Goal: Use online tool/utility: Utilize a website feature to perform a specific function

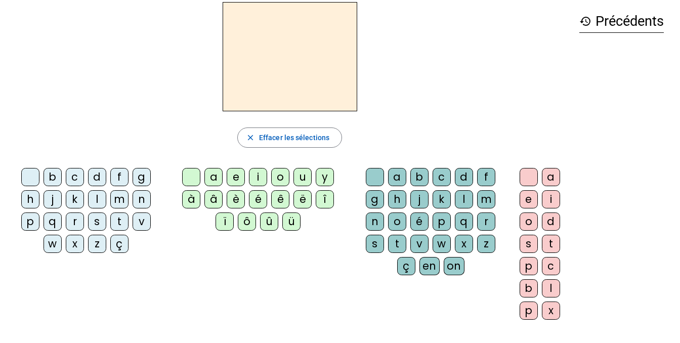
scroll to position [40, 0]
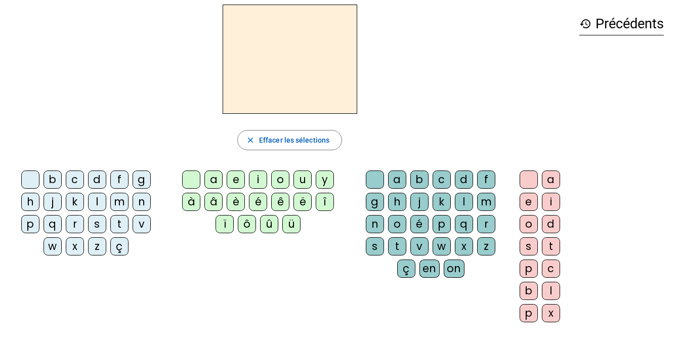
click at [98, 226] on div "s" at bounding box center [97, 224] width 18 height 18
click at [256, 181] on div "i" at bounding box center [258, 179] width 18 height 18
click at [460, 201] on div "l" at bounding box center [464, 202] width 18 height 18
click at [526, 227] on div "o" at bounding box center [529, 224] width 18 height 18
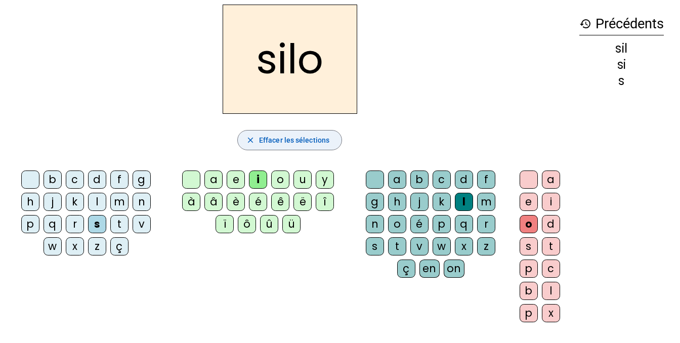
click at [315, 143] on span "Effacer les sélections" at bounding box center [294, 140] width 70 height 12
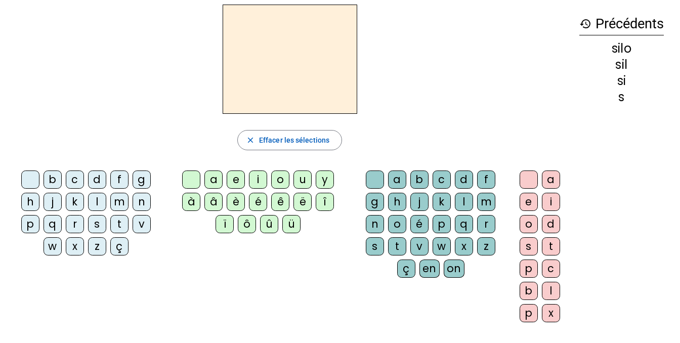
click at [96, 227] on div "s" at bounding box center [97, 224] width 18 height 18
click at [257, 182] on div "i" at bounding box center [258, 179] width 18 height 18
click at [464, 199] on div "l" at bounding box center [464, 202] width 18 height 18
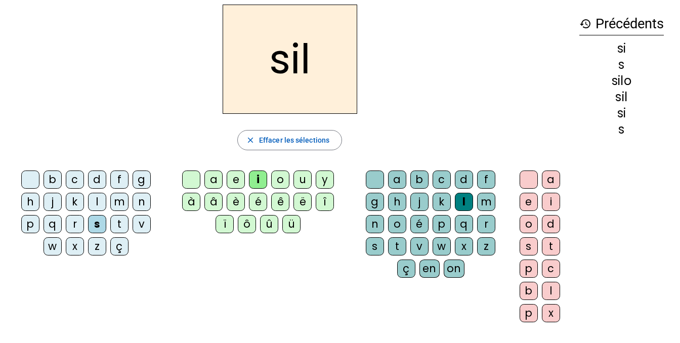
click at [465, 202] on div "l" at bounding box center [464, 202] width 18 height 18
click at [277, 146] on span "Effacer les sélections" at bounding box center [294, 140] width 70 height 12
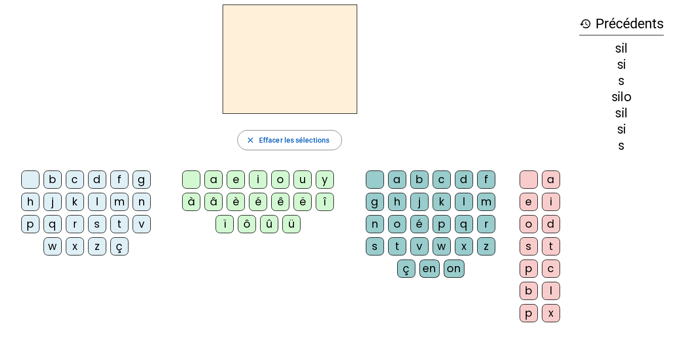
click at [96, 226] on div "s" at bounding box center [97, 224] width 18 height 18
click at [257, 182] on div "i" at bounding box center [258, 179] width 18 height 18
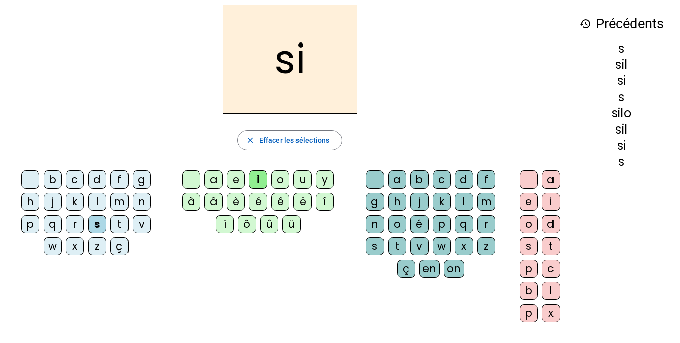
click at [308, 180] on div "u" at bounding box center [302, 179] width 18 height 18
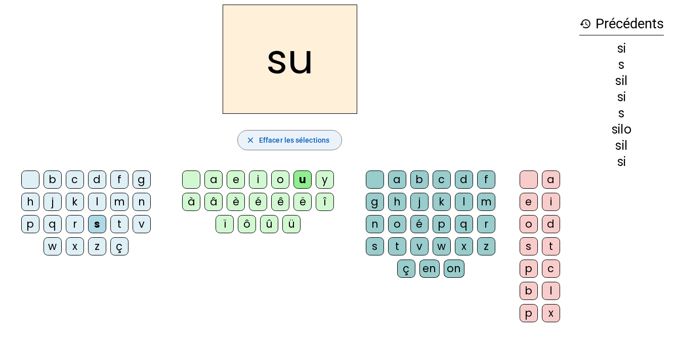
click at [271, 146] on span "button" at bounding box center [290, 140] width 104 height 24
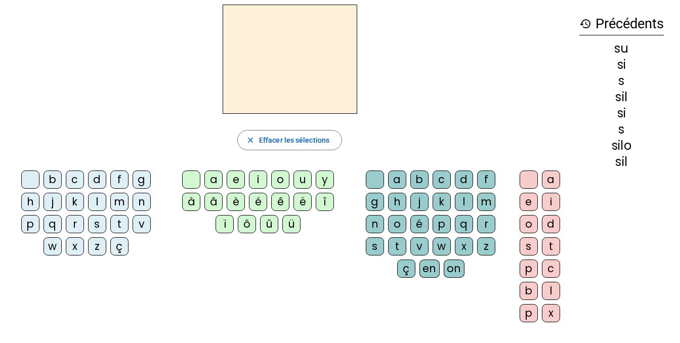
click at [121, 226] on div "t" at bounding box center [119, 224] width 18 height 18
click at [300, 180] on div "u" at bounding box center [302, 179] width 18 height 18
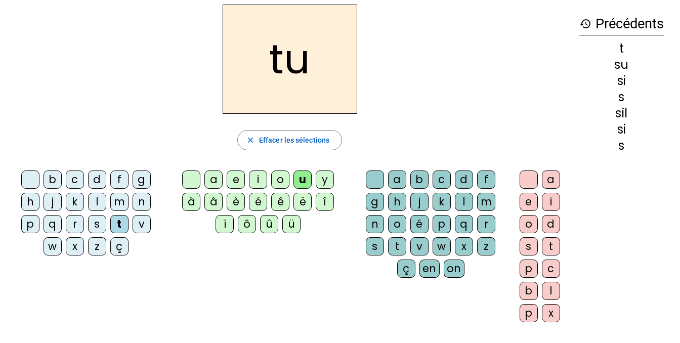
click at [98, 222] on div "s" at bounding box center [97, 224] width 18 height 18
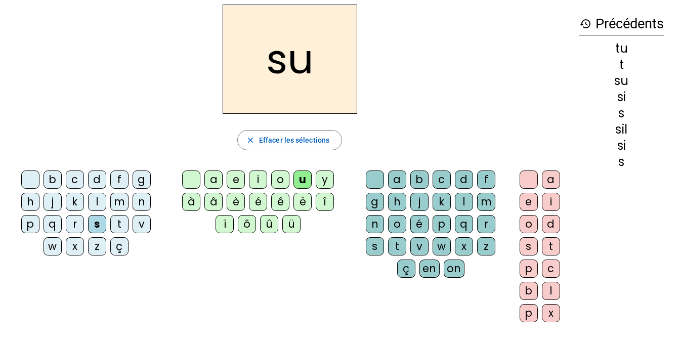
click at [94, 186] on div "d" at bounding box center [97, 179] width 18 height 18
click at [235, 178] on div "e" at bounding box center [236, 179] width 18 height 18
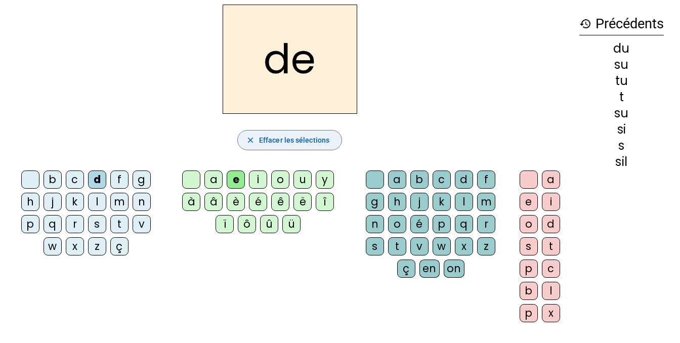
click at [288, 149] on span "button" at bounding box center [290, 140] width 104 height 24
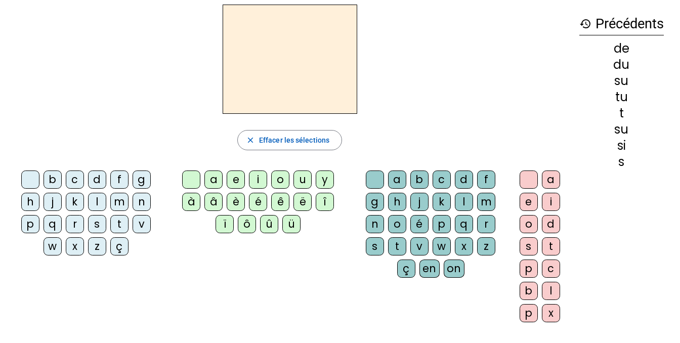
click at [100, 181] on div "d" at bounding box center [97, 179] width 18 height 18
click at [234, 182] on div "e" at bounding box center [236, 179] width 18 height 18
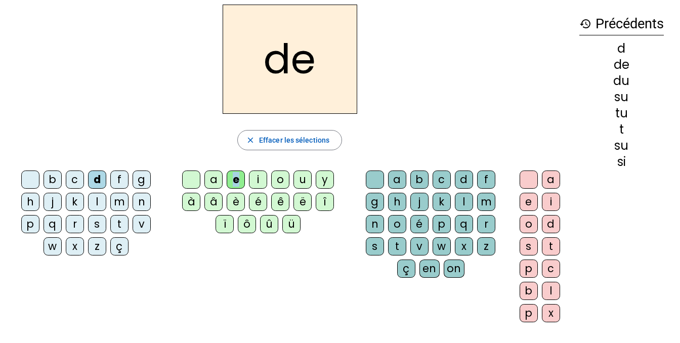
click at [121, 207] on div "m" at bounding box center [119, 202] width 18 height 18
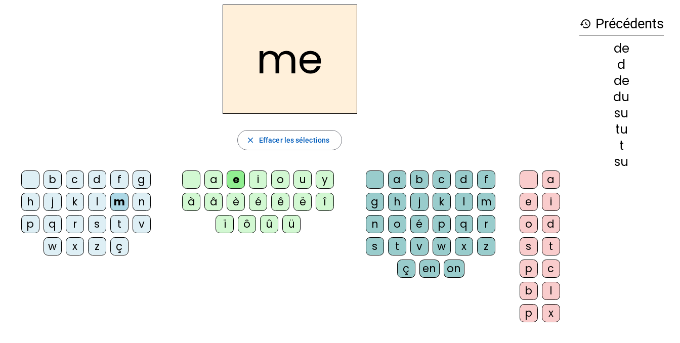
click at [120, 228] on div "t" at bounding box center [119, 224] width 18 height 18
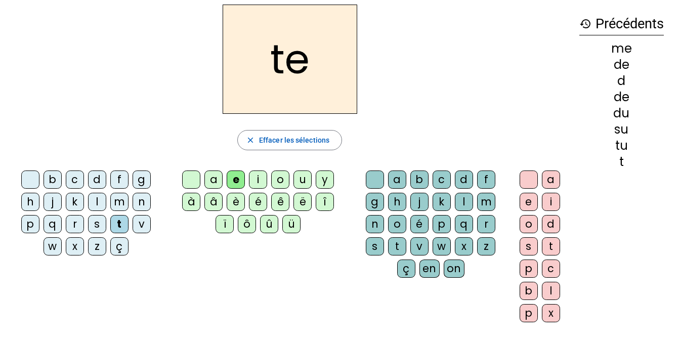
click at [54, 205] on div "j" at bounding box center [53, 202] width 18 height 18
